Goal: Transaction & Acquisition: Book appointment/travel/reservation

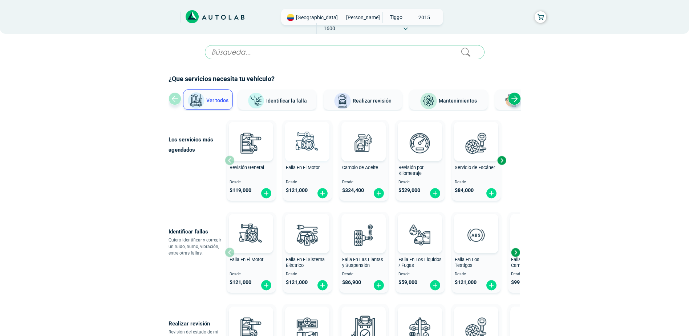
click at [308, 154] on img at bounding box center [307, 143] width 32 height 32
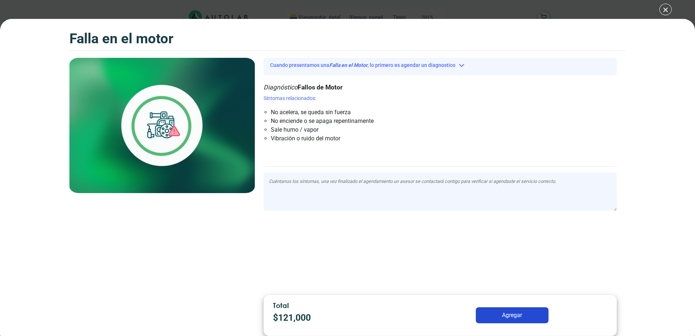
click at [320, 182] on textarea at bounding box center [439, 191] width 353 height 39
drag, startPoint x: 271, startPoint y: 111, endPoint x: 357, endPoint y: 114, distance: 85.1
click at [357, 114] on li "No acelera, se queda sin fuerza" at bounding box center [409, 112] width 277 height 9
copy li "No acelera, se queda sin fuerza"
click at [361, 177] on textarea at bounding box center [439, 191] width 353 height 39
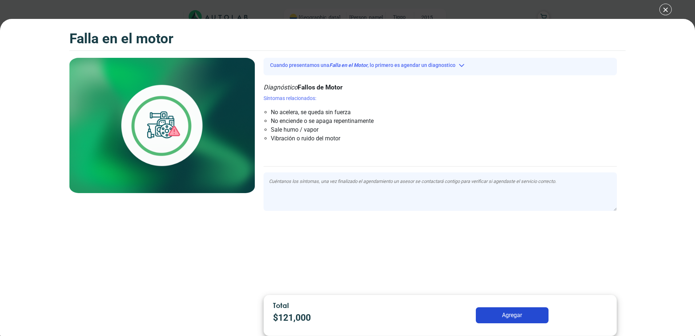
paste textarea "No acelera, se queda sin fuerza"
type textarea "No acelera, se queda sin fuerza"
click at [532, 314] on button "Agregar" at bounding box center [512, 315] width 73 height 16
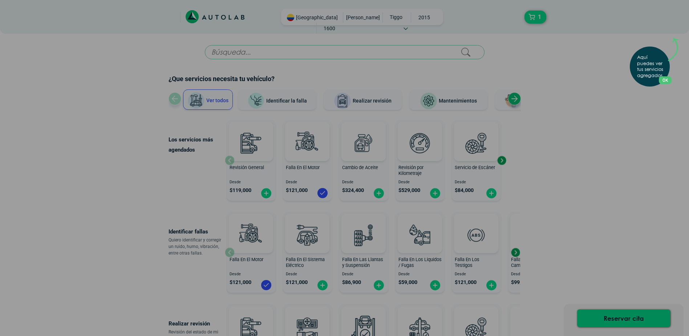
click at [655, 69] on p "Aquí puedes ver tus servicios agregados." at bounding box center [651, 67] width 29 height 24
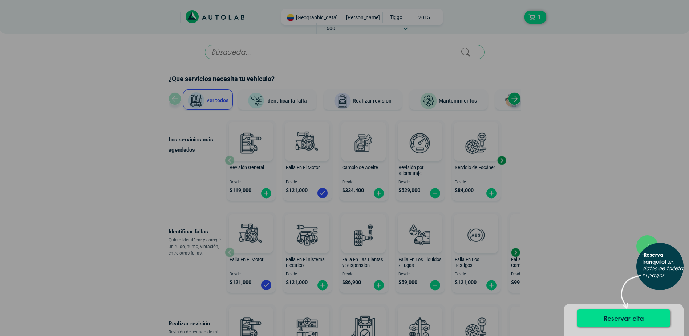
click at [616, 287] on div "× ¡Reserva tranquilo! Sin datos de tarjeta ni pagos" at bounding box center [344, 168] width 689 height 336
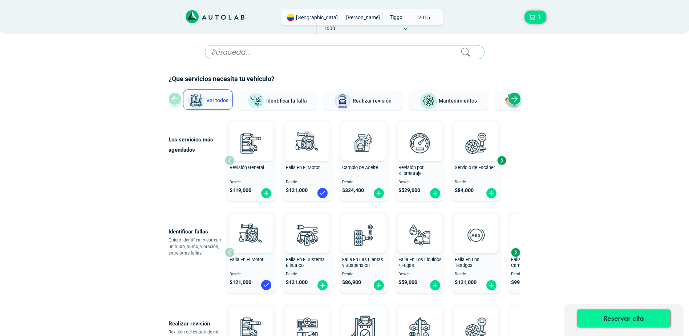
click at [637, 323] on button "Reservar cita" at bounding box center [623, 317] width 93 height 17
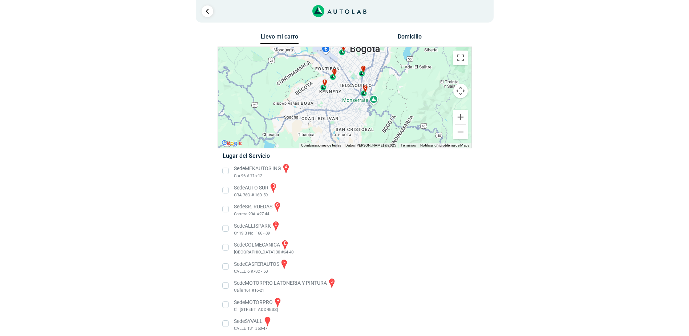
drag, startPoint x: 369, startPoint y: 128, endPoint x: 390, endPoint y: 89, distance: 43.6
click at [390, 89] on div "a b c d e f g" at bounding box center [345, 97] width 254 height 101
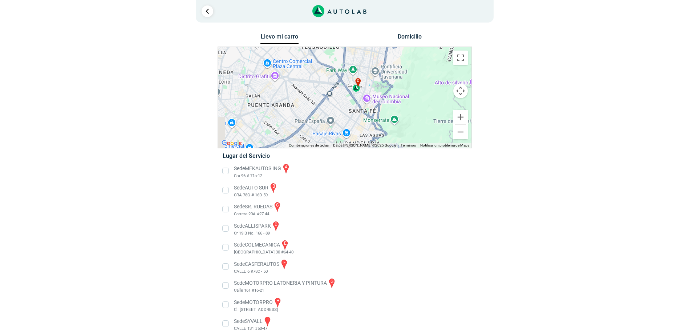
drag, startPoint x: 343, startPoint y: 96, endPoint x: 364, endPoint y: 110, distance: 25.4
click at [364, 110] on div "a b c d e f g" at bounding box center [345, 97] width 254 height 101
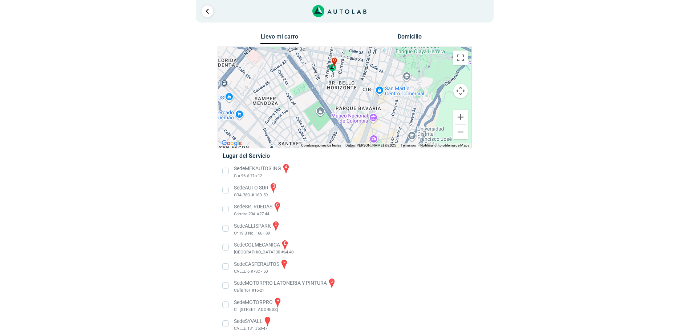
drag, startPoint x: 379, startPoint y: 129, endPoint x: 376, endPoint y: 101, distance: 28.1
click at [376, 101] on div "a b c d e f g" at bounding box center [345, 97] width 254 height 101
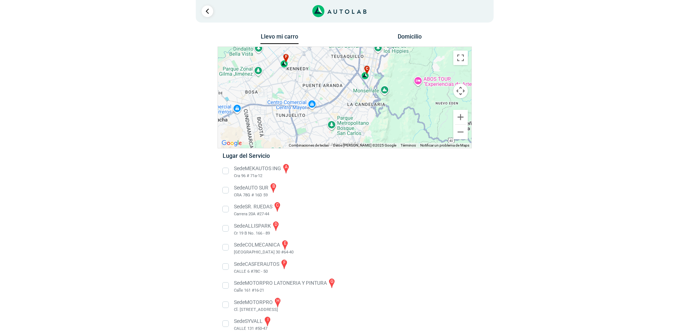
drag, startPoint x: 374, startPoint y: 129, endPoint x: 372, endPoint y: 81, distance: 48.0
click at [372, 81] on div "a b c d e f g" at bounding box center [345, 97] width 254 height 101
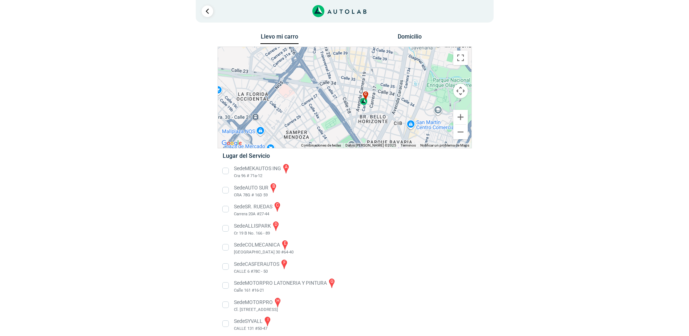
drag, startPoint x: 363, startPoint y: 80, endPoint x: 366, endPoint y: 145, distance: 65.5
click at [366, 145] on div "a b c d e f g" at bounding box center [345, 97] width 254 height 101
click at [365, 104] on div "c" at bounding box center [364, 97] width 8 height 13
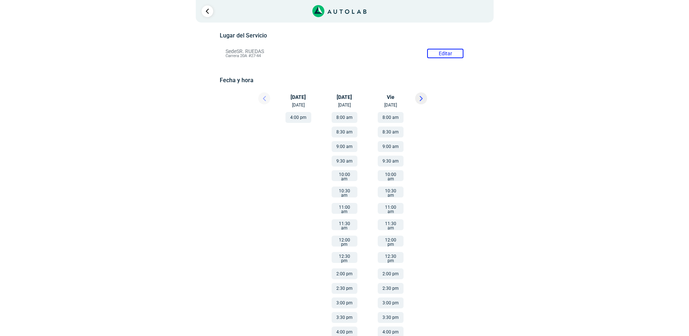
scroll to position [64, 0]
click at [301, 116] on button "4:00 pm" at bounding box center [299, 117] width 26 height 11
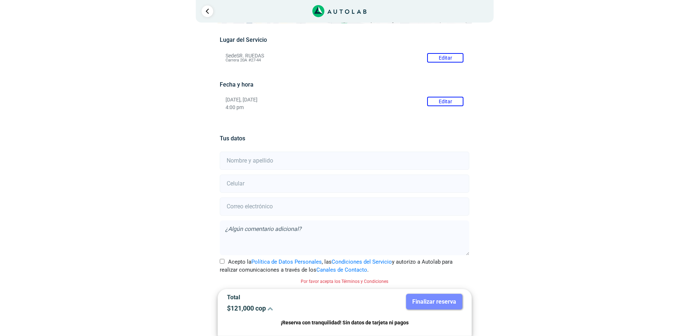
click at [260, 157] on input "text" at bounding box center [345, 161] width 250 height 18
type input "[PERSON_NAME] [PERSON_NAME]"
type input "3104263316"
type input "[EMAIL_ADDRESS][DOMAIN_NAME]"
click at [221, 259] on input "Acepto la Política de Datos Personales , las Condiciones del Servicio y autoriz…" at bounding box center [222, 261] width 5 height 5
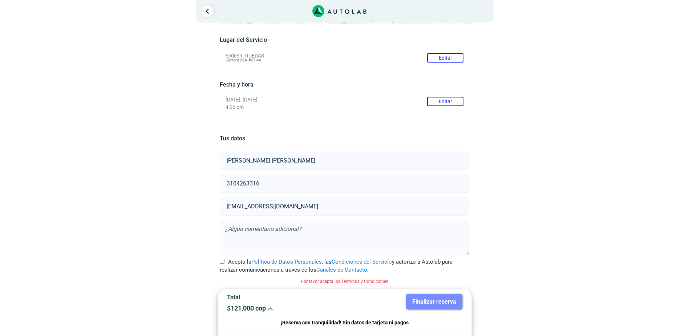
checkbox input "true"
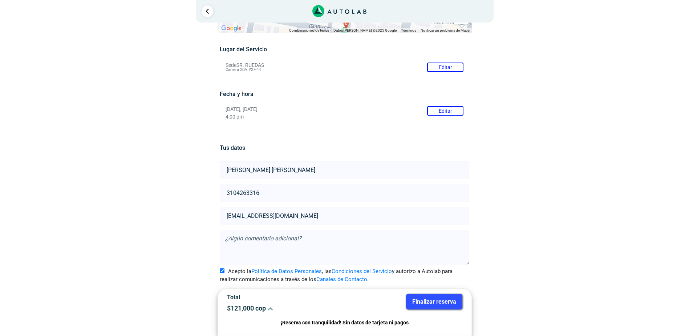
scroll to position [50, 0]
click at [437, 307] on button "Finalizar reserva" at bounding box center [434, 302] width 56 height 16
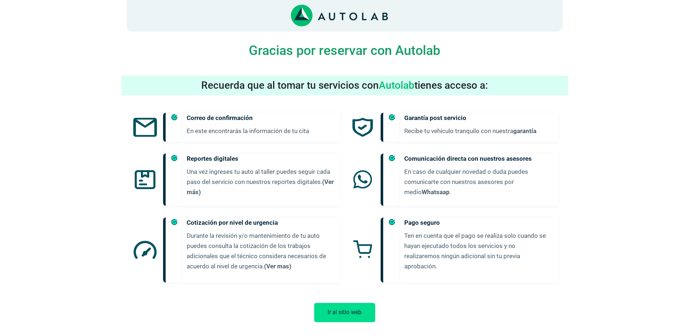
scroll to position [335, 0]
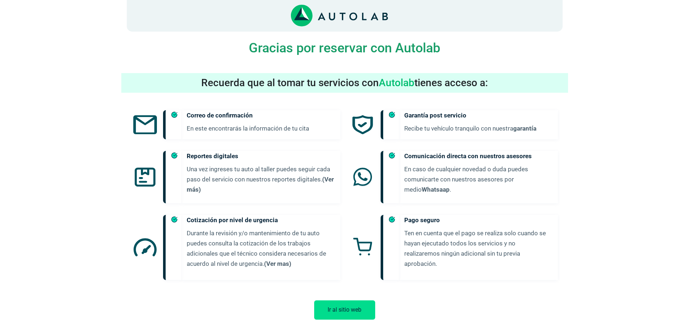
click at [348, 300] on button "Ir al sitio web" at bounding box center [344, 309] width 61 height 19
